Goal: Browse casually: Explore the website without a specific task or goal

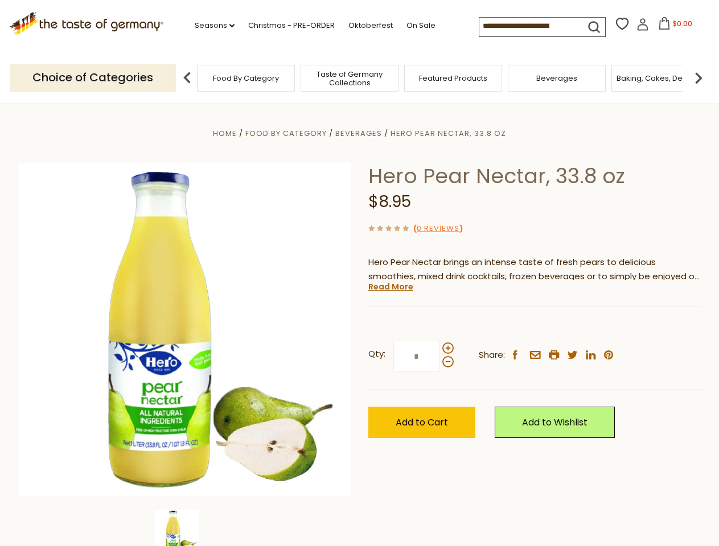
click at [359, 273] on div "Home Food By Category [GEOGRAPHIC_DATA] Hero Pear Nectar, 33.8 oz Hero Pear Nec…" at bounding box center [360, 345] width 700 height 438
click at [210, 26] on link "Seasons dropdown_arrow" at bounding box center [215, 25] width 40 height 13
click at [673, 27] on span "$0.00" at bounding box center [682, 24] width 19 height 10
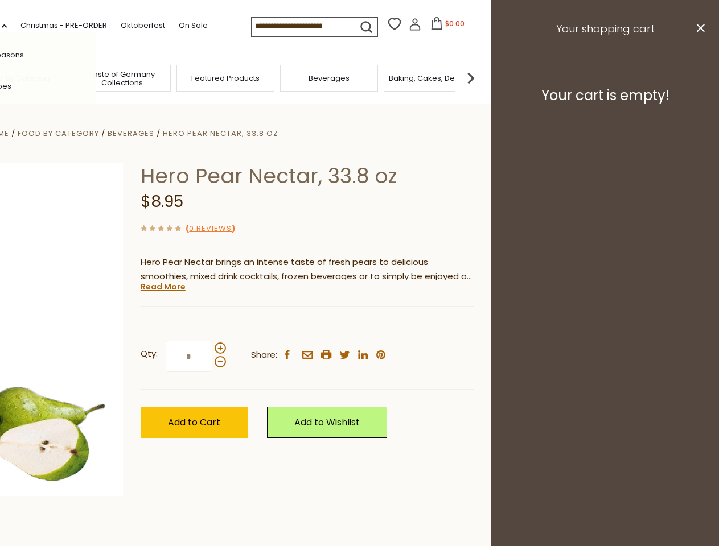
click at [96, 77] on div "All Seasons Recipes Game Day [DATE] [DATE] [DATE][PERSON_NAME] [DATE] Springfes…" at bounding box center [31, 273] width 129 height 482
click at [359, 325] on div "Qty: * Share: facebook email printer twitter linkedin pinterest" at bounding box center [307, 357] width 333 height 66
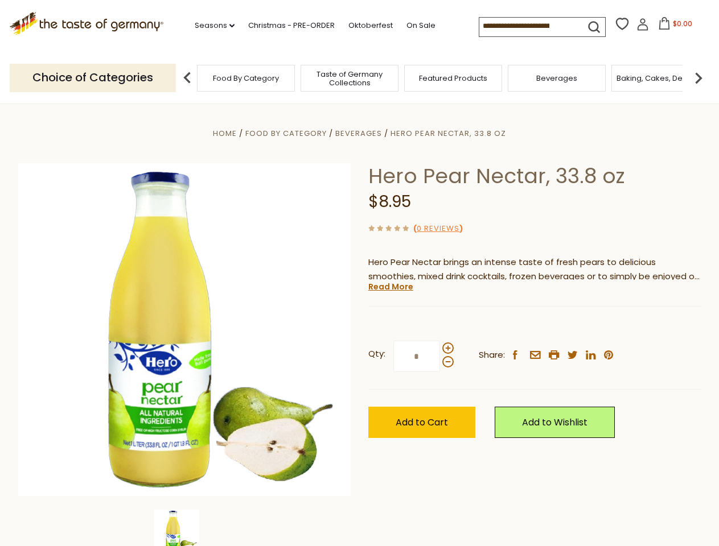
click at [184, 528] on div "Home Food By Category [GEOGRAPHIC_DATA] Hero Pear Nectar, 33.8 oz Hero Pear Nec…" at bounding box center [360, 345] width 700 height 438
click at [184, 528] on img at bounding box center [177, 533] width 46 height 46
click at [390, 287] on link "Read More" at bounding box center [390, 286] width 45 height 11
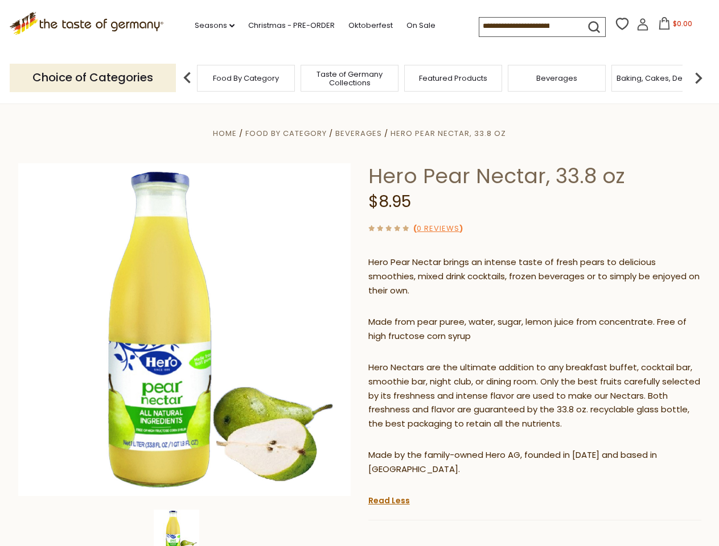
click at [447, 361] on p "Hero Nectars are the ultimate addition to any breakfast buffet, cocktail bar, s…" at bounding box center [534, 396] width 333 height 71
